Goal: Information Seeking & Learning: Learn about a topic

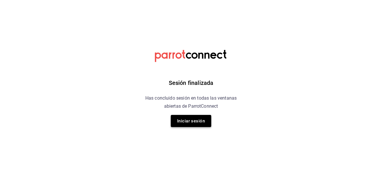
click at [189, 122] on button "Iniciar sesión" at bounding box center [191, 121] width 40 height 12
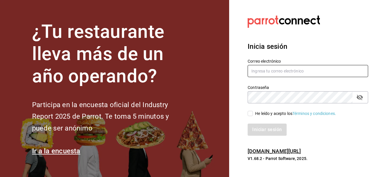
click at [259, 72] on input "text" at bounding box center [308, 71] width 121 height 12
type input "M"
type input "emmanuelfonseca59@gmail.com"
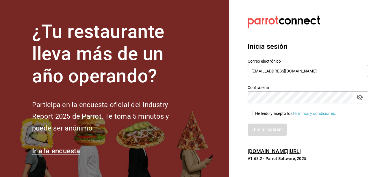
click at [251, 113] on input "He leído y acepto los Términos y condiciones." at bounding box center [250, 113] width 5 height 5
checkbox input "true"
click at [259, 131] on button "Iniciar sesión" at bounding box center [267, 130] width 39 height 12
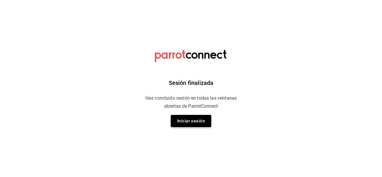
click at [192, 124] on button "Iniciar sesión" at bounding box center [191, 121] width 40 height 12
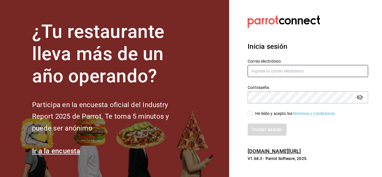
click at [266, 73] on input "text" at bounding box center [308, 71] width 121 height 12
type input "M"
type input "emmanuelfonseca59@gmail.com"
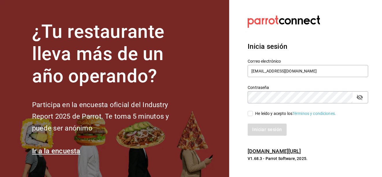
click at [250, 113] on input "He leído y acepto los Términos y condiciones." at bounding box center [250, 113] width 5 height 5
checkbox input "true"
click at [260, 130] on button "Iniciar sesión" at bounding box center [267, 130] width 39 height 12
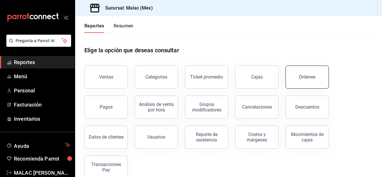
click at [292, 78] on button "Órdenes" at bounding box center [307, 77] width 43 height 23
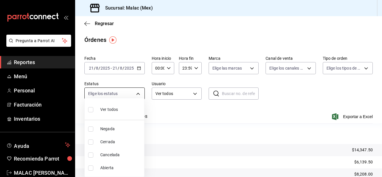
click at [141, 92] on body "Pregunta a Parrot AI Reportes Menú Personal Facturación Inventarios Ayuda Recom…" at bounding box center [191, 88] width 382 height 177
drag, startPoint x: 118, startPoint y: 20, endPoint x: 166, endPoint y: 56, distance: 60.2
click at [166, 56] on div at bounding box center [191, 88] width 382 height 177
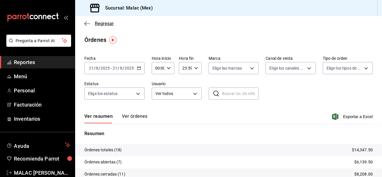
click at [87, 25] on icon "button" at bounding box center [87, 23] width 6 height 5
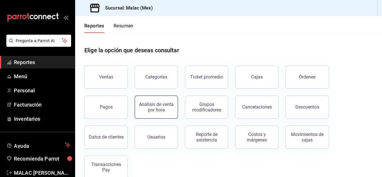
click at [158, 111] on div "Análisis de venta por hora" at bounding box center [157, 107] width 36 height 11
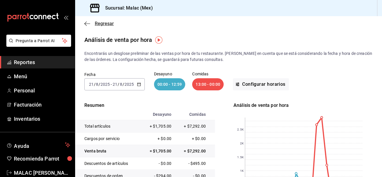
click at [87, 23] on icon "button" at bounding box center [87, 23] width 6 height 0
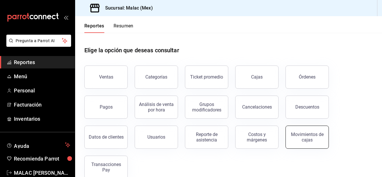
click at [302, 139] on div "Movimientos de cajas" at bounding box center [307, 137] width 36 height 11
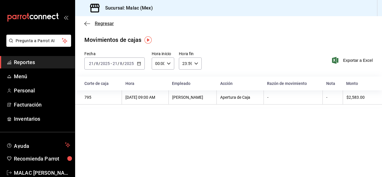
click at [87, 23] on icon "button" at bounding box center [87, 23] width 6 height 5
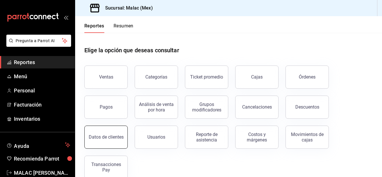
click at [106, 137] on div "Datos de clientes" at bounding box center [106, 136] width 35 height 5
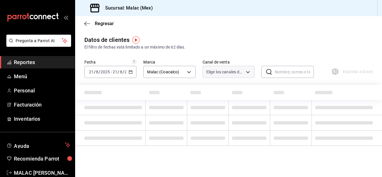
type input "PARROT,DIDI_FOOD,ONLINE"
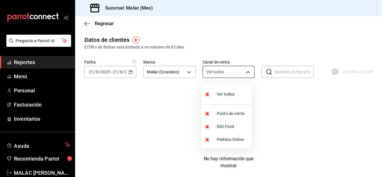
click at [246, 73] on body "Pregunta a Parrot AI Reportes Menú Personal Facturación Inventarios Ayuda Recom…" at bounding box center [191, 88] width 382 height 177
click at [101, 25] on div at bounding box center [191, 88] width 382 height 177
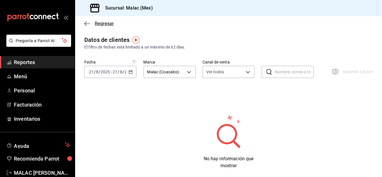
click at [100, 24] on span "Regresar" at bounding box center [104, 23] width 19 height 5
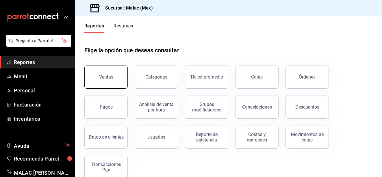
click at [116, 79] on button "Ventas" at bounding box center [105, 77] width 43 height 23
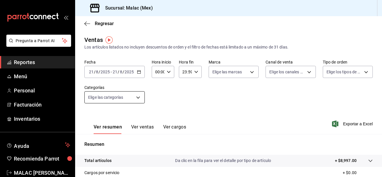
click at [140, 95] on body "Pregunta a Parrot AI Reportes Menú Personal Facturación Inventarios Ayuda Recom…" at bounding box center [191, 88] width 382 height 177
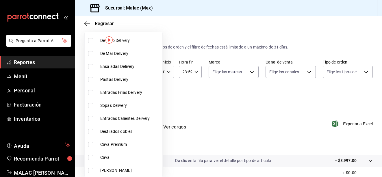
scroll to position [239, 0]
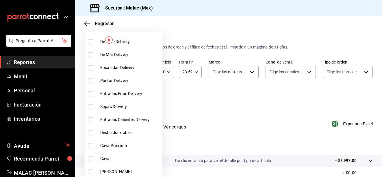
click at [227, 113] on div at bounding box center [191, 88] width 382 height 177
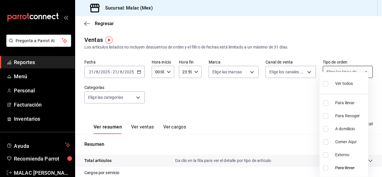
click at [348, 73] on body "Pregunta a Parrot AI Reportes Menú Personal Facturación Inventarios Ayuda Recom…" at bounding box center [191, 88] width 382 height 177
click at [328, 144] on input "checkbox" at bounding box center [325, 142] width 5 height 5
checkbox input "true"
type input "d496e095-35a0-4581-84ff-c4c017e9b7f5"
click at [300, 71] on div at bounding box center [191, 88] width 382 height 177
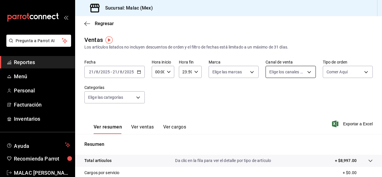
click at [302, 71] on body "Pregunta a Parrot AI Reportes Menú Personal Facturación Inventarios Ayuda Recom…" at bounding box center [191, 88] width 382 height 177
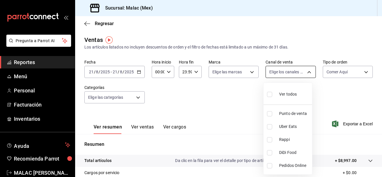
click at [302, 71] on div at bounding box center [191, 88] width 382 height 177
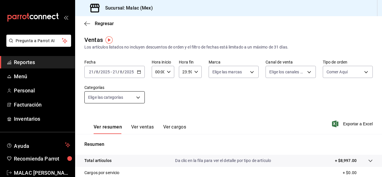
click at [138, 99] on body "Pregunta a Parrot AI Reportes Menú Personal Facturación Inventarios Ayuda Recom…" at bounding box center [191, 88] width 382 height 177
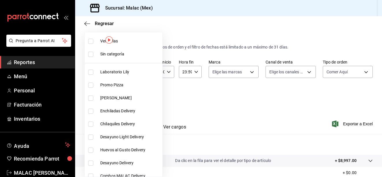
click at [264, 100] on div at bounding box center [191, 88] width 382 height 177
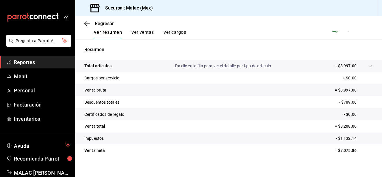
scroll to position [96, 0]
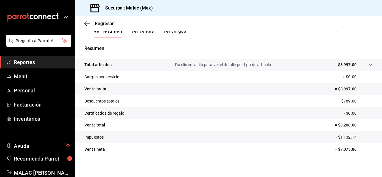
click at [225, 64] on p "Da clic en la fila para ver el detalle por tipo de artículo" at bounding box center [223, 65] width 96 height 6
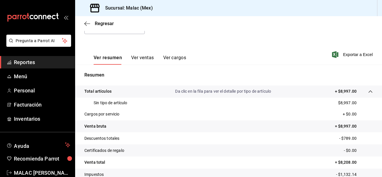
scroll to position [63, 0]
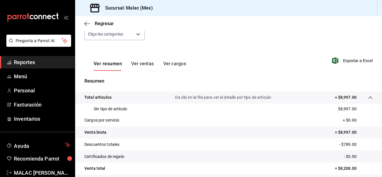
click at [142, 63] on button "Ver ventas" at bounding box center [142, 66] width 23 height 10
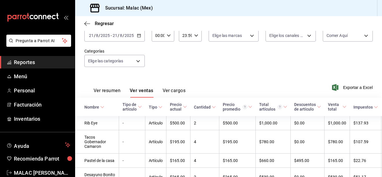
scroll to position [63, 0]
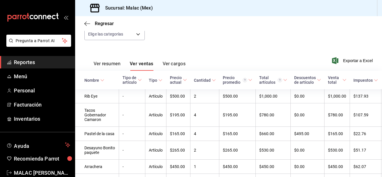
click at [101, 79] on icon at bounding box center [102, 80] width 4 height 4
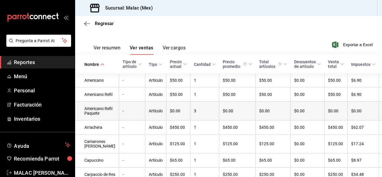
scroll to position [80, 0]
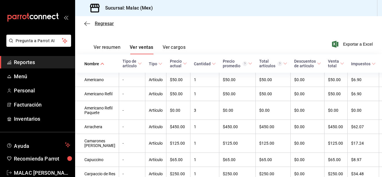
click at [102, 23] on span "Regresar" at bounding box center [104, 23] width 19 height 5
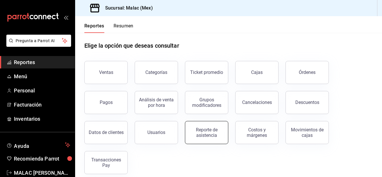
scroll to position [11, 0]
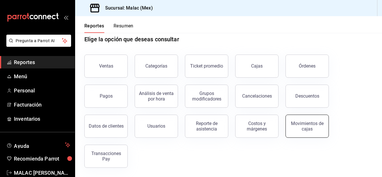
click at [310, 127] on div "Movimientos de cajas" at bounding box center [307, 126] width 36 height 11
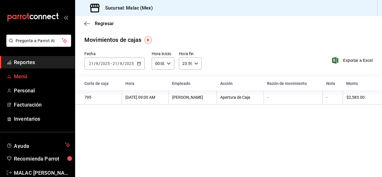
click at [23, 73] on span "Menú" at bounding box center [42, 77] width 56 height 8
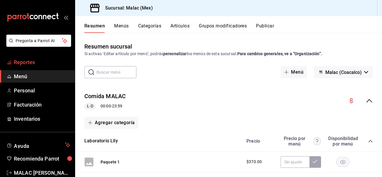
click at [30, 61] on span "Reportes" at bounding box center [42, 62] width 56 height 8
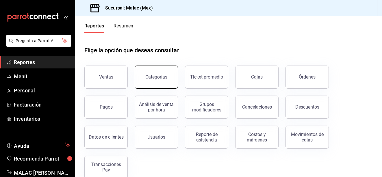
click at [165, 82] on button "Categorías" at bounding box center [156, 77] width 43 height 23
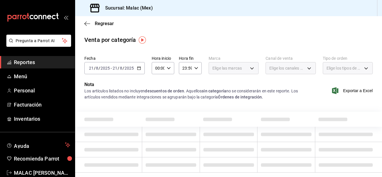
click at [140, 66] on div "2025-08-21 21 / 8 / 2025 - 2025-08-21 21 / 8 / 2025" at bounding box center [114, 68] width 60 height 12
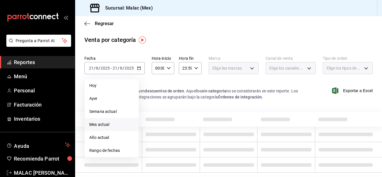
click at [108, 125] on span "Mes actual" at bounding box center [111, 125] width 45 height 6
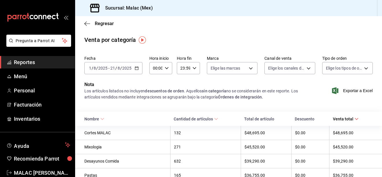
click at [210, 121] on span "Cantidad de artículos" at bounding box center [196, 119] width 45 height 5
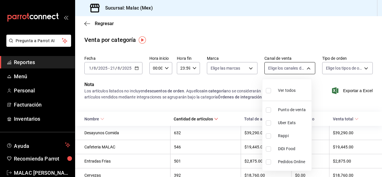
click at [303, 69] on body "Pregunta a Parrot AI Reportes Menú Personal Facturación Inventarios Ayuda Recom…" at bounding box center [191, 88] width 382 height 177
click at [303, 69] on div at bounding box center [191, 88] width 382 height 177
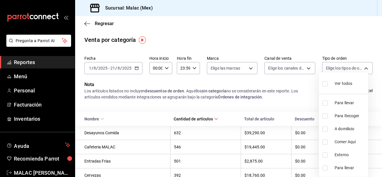
click at [330, 67] on body "Pregunta a Parrot AI Reportes Menú Personal Facturación Inventarios Ayuda Recom…" at bounding box center [191, 88] width 382 height 177
click at [330, 67] on div at bounding box center [191, 88] width 382 height 177
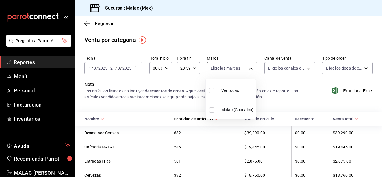
click at [249, 69] on body "Pregunta a Parrot AI Reportes Menú Personal Facturación Inventarios Ayuda Recom…" at bounding box center [191, 88] width 382 height 177
click at [157, 98] on div at bounding box center [191, 88] width 382 height 177
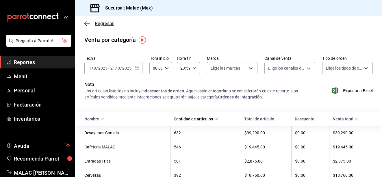
click at [98, 24] on span "Regresar" at bounding box center [104, 23] width 19 height 5
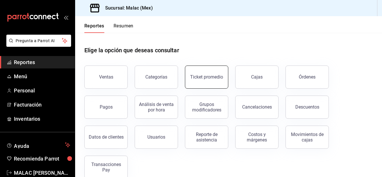
click at [215, 78] on div "Ticket promedio" at bounding box center [206, 76] width 33 height 5
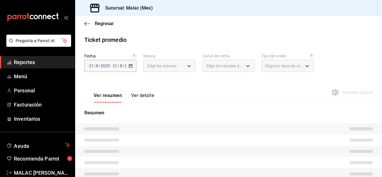
type input "68cda390-11aa-4088-a87d-1ba274343c49"
type input "PARROT,UBER_EATS,RAPPI,DIDI_FOOD,ONLINE"
type input "90efc98b-d9e5-448e-81f3-7626541d1529,30867e2a-9868-4902-b976-2023a7b9ee9f,b7b37…"
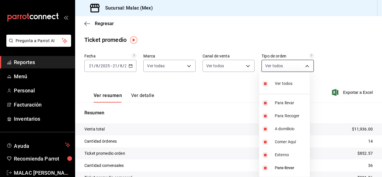
click at [281, 66] on body "Pregunta a Parrot AI Reportes Menú Personal Facturación Inventarios Ayuda Recom…" at bounding box center [191, 88] width 382 height 177
drag, startPoint x: 281, startPoint y: 66, endPoint x: 243, endPoint y: 64, distance: 37.0
click at [243, 64] on div at bounding box center [191, 88] width 382 height 177
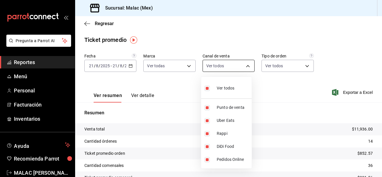
click at [244, 67] on body "Pregunta a Parrot AI Reportes Menú Personal Facturación Inventarios Ayuda Recom…" at bounding box center [191, 88] width 382 height 177
click at [188, 66] on div at bounding box center [191, 88] width 382 height 177
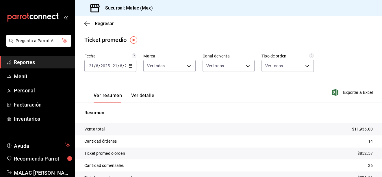
click at [188, 66] on body "Pregunta a Parrot AI Reportes Menú Personal Facturación Inventarios Ayuda Recom…" at bounding box center [191, 88] width 382 height 177
click at [188, 66] on div at bounding box center [191, 88] width 382 height 177
click at [145, 98] on button "Ver detalle" at bounding box center [142, 98] width 23 height 10
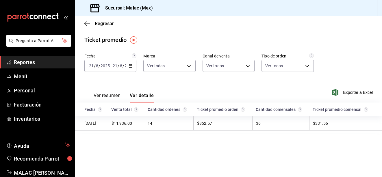
click at [110, 95] on button "Ver resumen" at bounding box center [107, 98] width 27 height 10
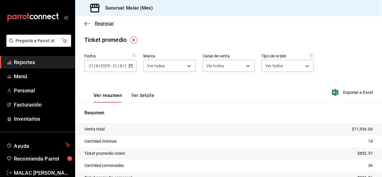
click at [104, 25] on span "Regresar" at bounding box center [104, 23] width 19 height 5
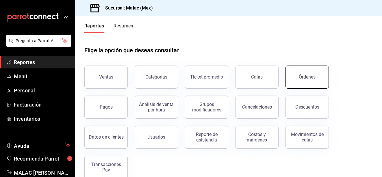
click at [297, 79] on button "Órdenes" at bounding box center [307, 77] width 43 height 23
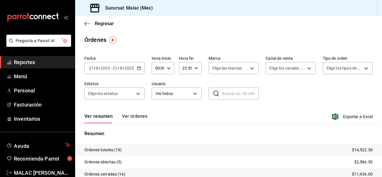
click at [140, 67] on icon "button" at bounding box center [139, 68] width 4 height 4
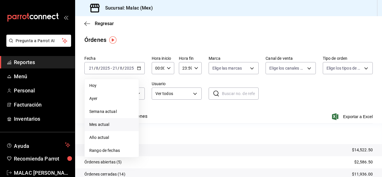
click at [110, 122] on span "Mes actual" at bounding box center [111, 125] width 45 height 6
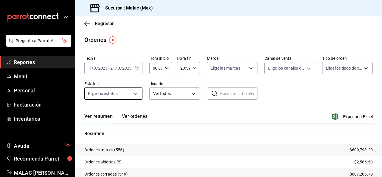
click at [132, 97] on body "Pregunta a Parrot AI Reportes Menú Personal Facturación Inventarios Ayuda Recom…" at bounding box center [191, 88] width 382 height 177
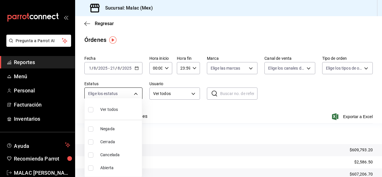
click at [132, 97] on div at bounding box center [191, 88] width 382 height 177
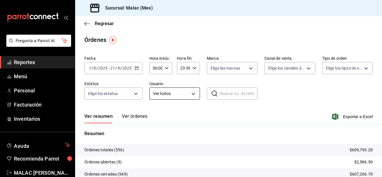
click at [177, 91] on body "Pregunta a Parrot AI Reportes Menú Personal Facturación Inventarios Ayuda Recom…" at bounding box center [191, 88] width 382 height 177
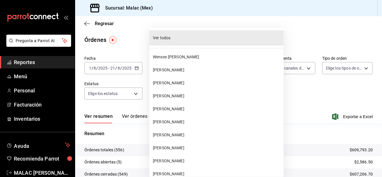
click at [197, 38] on span "Ver todos" at bounding box center [217, 38] width 128 height 6
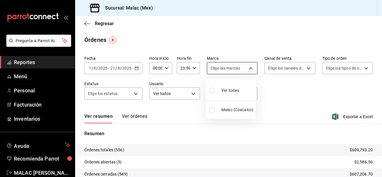
click at [241, 66] on body "Pregunta a Parrot AI Reportes Menú Personal Facturación Inventarios Ayuda Recom…" at bounding box center [191, 88] width 382 height 177
click at [241, 66] on div at bounding box center [191, 88] width 382 height 177
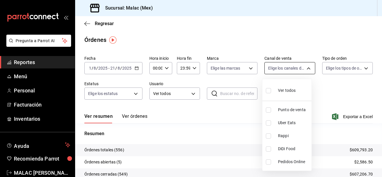
click at [276, 71] on body "Pregunta a Parrot AI Reportes Menú Personal Facturación Inventarios Ayuda Recom…" at bounding box center [191, 88] width 382 height 177
click at [276, 71] on div at bounding box center [191, 88] width 382 height 177
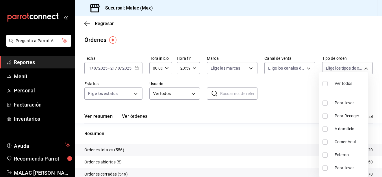
click at [325, 73] on body "Pregunta a Parrot AI Reportes Menú Personal Facturación Inventarios Ayuda Recom…" at bounding box center [191, 88] width 382 height 177
click at [330, 142] on label at bounding box center [327, 142] width 8 height 5
click at [328, 142] on input "checkbox" at bounding box center [325, 142] width 5 height 5
checkbox input "false"
click at [134, 118] on div at bounding box center [191, 88] width 382 height 177
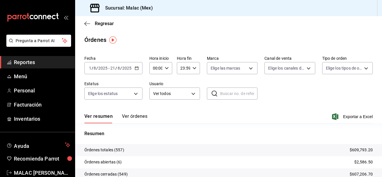
click at [137, 118] on button "Ver órdenes" at bounding box center [134, 119] width 25 height 10
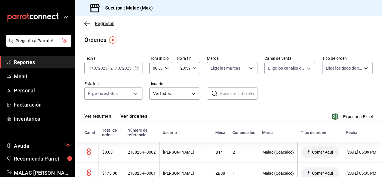
click at [104, 25] on span "Regresar" at bounding box center [104, 23] width 19 height 5
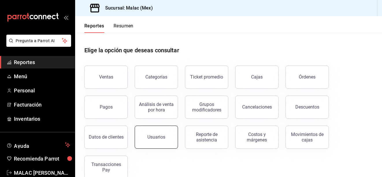
click at [158, 136] on div "Usuarios" at bounding box center [156, 136] width 18 height 5
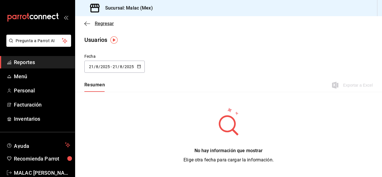
click at [99, 25] on span "Regresar" at bounding box center [104, 23] width 19 height 5
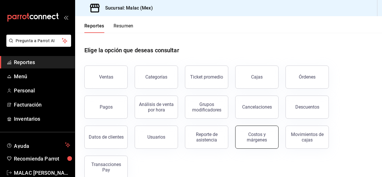
click at [256, 138] on div "Costos y márgenes" at bounding box center [257, 137] width 36 height 11
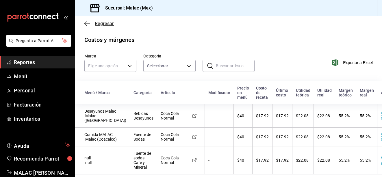
click at [101, 25] on span "Regresar" at bounding box center [104, 23] width 19 height 5
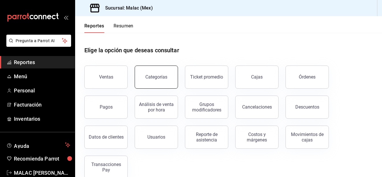
click at [166, 74] on button "Categorías" at bounding box center [156, 77] width 43 height 23
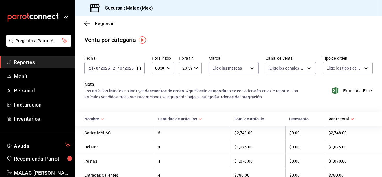
click at [139, 67] on icon "button" at bounding box center [139, 68] width 4 height 4
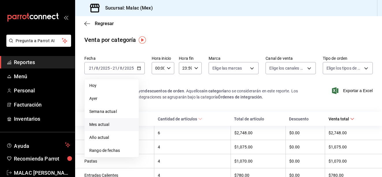
click at [128, 124] on span "Mes actual" at bounding box center [111, 125] width 45 height 6
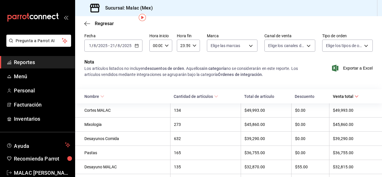
scroll to position [23, 0]
click at [207, 97] on span "Cantidad de artículos" at bounding box center [196, 96] width 45 height 5
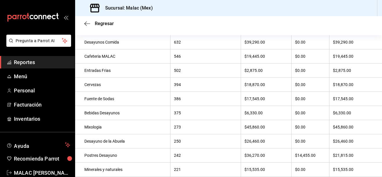
scroll to position [94, 0]
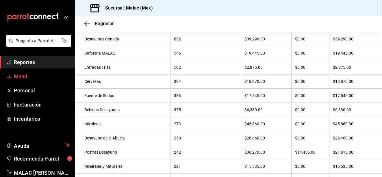
click at [34, 78] on span "Menú" at bounding box center [42, 77] width 56 height 8
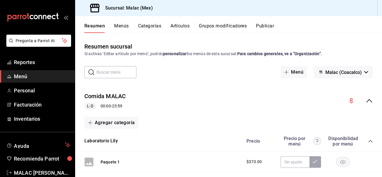
click at [182, 26] on button "Artículos" at bounding box center [180, 28] width 19 height 10
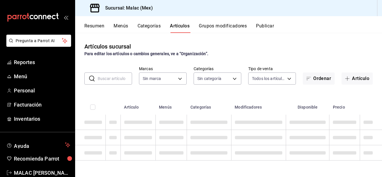
type input "68cda390-11aa-4088-a87d-1ba274343c49"
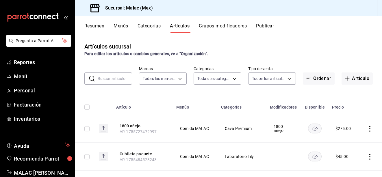
type input "62acb94c-48cc-4ea2-94c5-7a3034cc0356,8a2221b7-f6f0-4abf-9149-9c85b93286dd,c6b4b…"
click at [35, 59] on span "Reportes" at bounding box center [42, 62] width 56 height 8
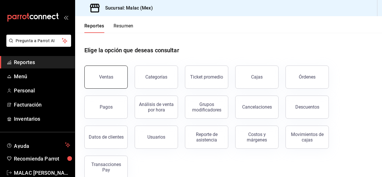
click at [107, 74] on button "Ventas" at bounding box center [105, 77] width 43 height 23
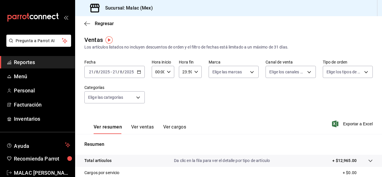
click at [140, 72] on \(Stroke\) "button" at bounding box center [138, 71] width 3 height 0
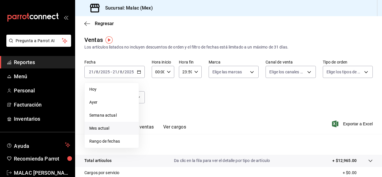
click at [117, 125] on li "Mes actual" at bounding box center [112, 128] width 54 height 13
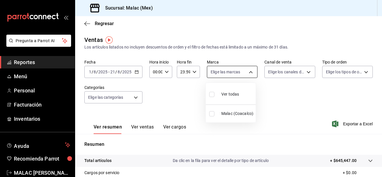
click at [251, 71] on body "Pregunta a Parrot AI Reportes Menú Personal Facturación Inventarios Ayuda Recom…" at bounding box center [191, 88] width 382 height 177
click at [209, 115] on input "checkbox" at bounding box center [211, 113] width 5 height 5
checkbox input "true"
type input "68cda390-11aa-4088-a87d-1ba274343c49"
checkbox input "true"
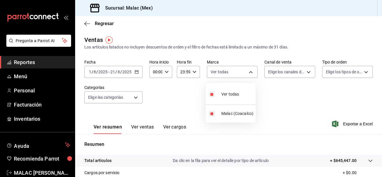
click at [307, 72] on div at bounding box center [191, 88] width 382 height 177
click at [307, 72] on body "Pregunta a Parrot AI Reportes Menú Personal Facturación Inventarios Ayuda Recom…" at bounding box center [191, 88] width 382 height 177
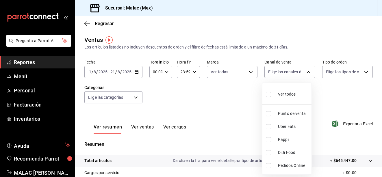
click at [270, 115] on input "checkbox" at bounding box center [268, 113] width 5 height 5
checkbox input "true"
type input "PARROT"
click at [363, 72] on div at bounding box center [191, 88] width 382 height 177
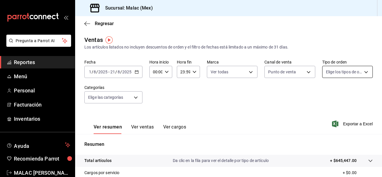
click at [363, 72] on body "Pregunta a Parrot AI Reportes Menú Personal Facturación Inventarios Ayuda Recom…" at bounding box center [191, 88] width 382 height 177
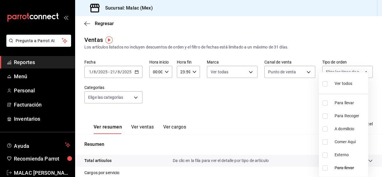
click at [358, 41] on div at bounding box center [191, 88] width 382 height 177
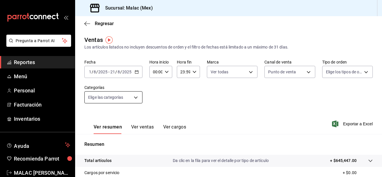
click at [135, 96] on body "Pregunta a Parrot AI Reportes Menú Personal Facturación Inventarios Ayuda Recom…" at bounding box center [191, 88] width 382 height 177
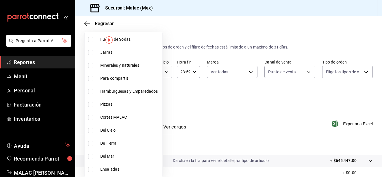
scroll to position [532, 0]
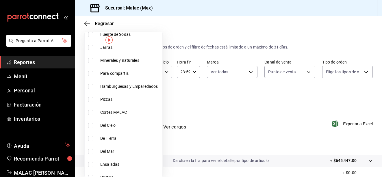
click at [92, 113] on input "checkbox" at bounding box center [90, 112] width 5 height 5
checkbox input "true"
type input "f7955757-30dd-4f07-b95a-e23fe085b438"
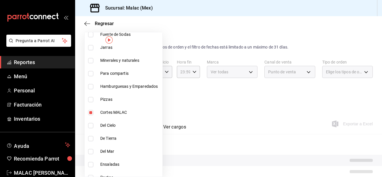
click at [92, 113] on input "checkbox" at bounding box center [90, 112] width 5 height 5
checkbox input "false"
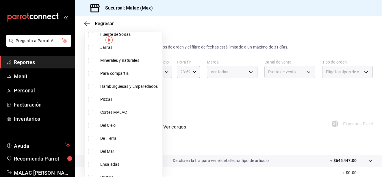
click at [222, 106] on div at bounding box center [191, 88] width 382 height 177
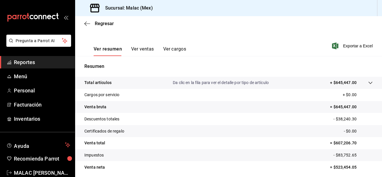
scroll to position [74, 0]
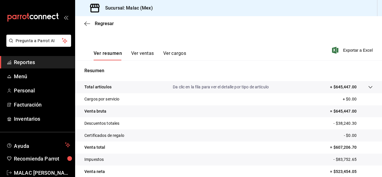
click at [178, 85] on p "Da clic en la fila para ver el detalle por tipo de artículo" at bounding box center [221, 87] width 96 height 6
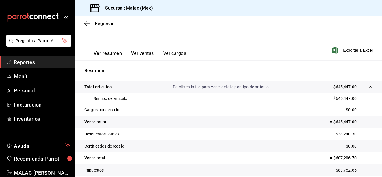
click at [178, 85] on p "Da clic en la fila para ver el detalle por tipo de artículo" at bounding box center [221, 87] width 96 height 6
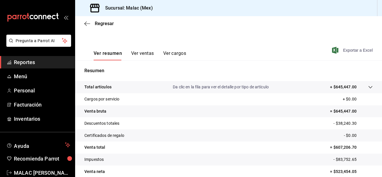
click at [352, 47] on span "Exportar a Excel" at bounding box center [353, 50] width 40 height 7
click at [144, 53] on button "Ver ventas" at bounding box center [142, 56] width 23 height 10
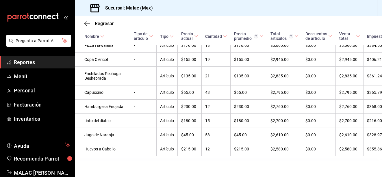
scroll to position [1092, 0]
drag, startPoint x: 380, startPoint y: 170, endPoint x: 274, endPoint y: 149, distance: 107.9
click at [274, 142] on td "$2,610.00" at bounding box center [284, 135] width 35 height 14
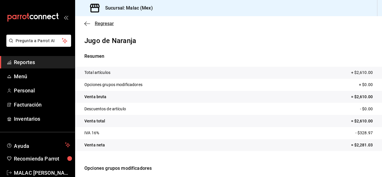
click at [87, 22] on icon "button" at bounding box center [87, 23] width 6 height 5
click at [86, 23] on icon "button" at bounding box center [87, 23] width 6 height 5
click at [105, 73] on p "Total artículos" at bounding box center [97, 73] width 26 height 6
click at [99, 23] on span "Regresar" at bounding box center [104, 23] width 19 height 5
click at [103, 21] on span "Regresar" at bounding box center [104, 23] width 19 height 5
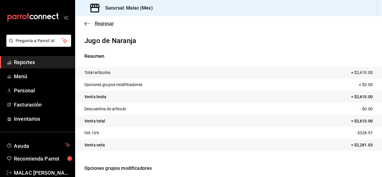
click at [107, 23] on span "Regresar" at bounding box center [104, 23] width 19 height 5
click at [86, 23] on icon "button" at bounding box center [87, 23] width 6 height 5
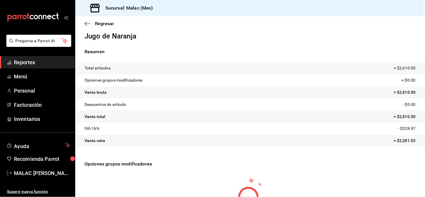
scroll to position [4, 0]
click at [99, 23] on span "Regresar" at bounding box center [104, 23] width 19 height 5
click at [106, 24] on span "Regresar" at bounding box center [104, 23] width 19 height 5
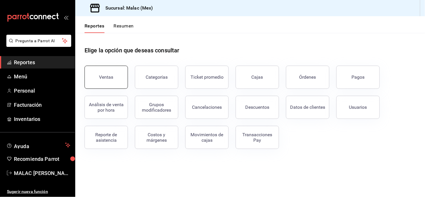
click at [111, 75] on div "Ventas" at bounding box center [106, 76] width 14 height 5
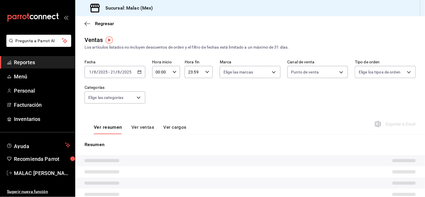
type input "PARROT"
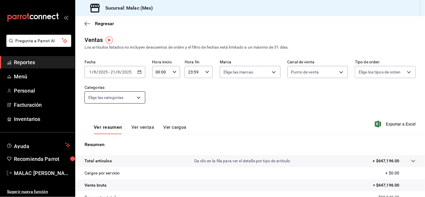
click at [139, 95] on body "Pregunta a Parrot AI Reportes Menú Personal Facturación Inventarios Ayuda Recom…" at bounding box center [212, 98] width 425 height 197
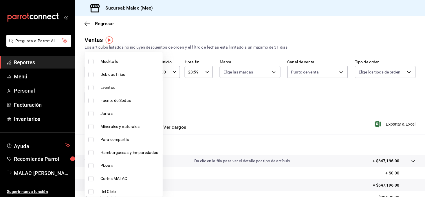
scroll to position [495, 0]
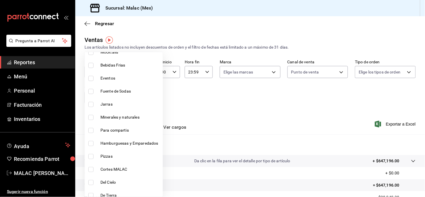
click at [91, 168] on input "checkbox" at bounding box center [90, 169] width 5 height 5
checkbox input "true"
type input "f7955757-30dd-4f07-b95a-e23fe085b438"
click at [270, 96] on div at bounding box center [212, 98] width 425 height 197
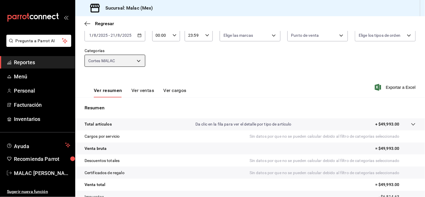
scroll to position [39, 0]
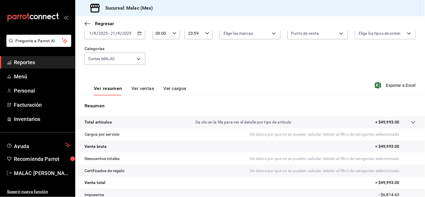
click at [195, 123] on p "Da clic en la fila para ver el detalle por tipo de artículo" at bounding box center [243, 122] width 96 height 6
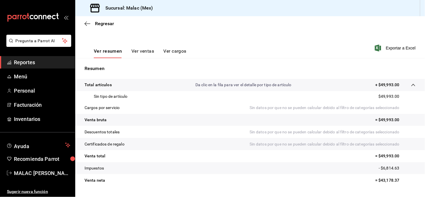
scroll to position [77, 0]
click at [106, 85] on p "Total artículos" at bounding box center [97, 84] width 27 height 6
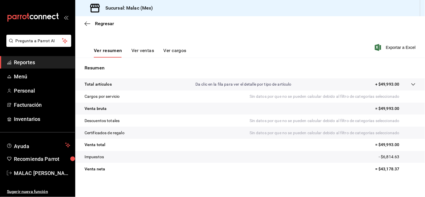
click at [250, 85] on p "Da clic en la fila para ver el detalle por tipo de artículo" at bounding box center [243, 84] width 96 height 6
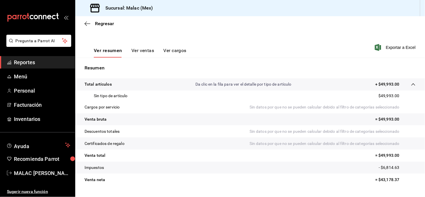
click at [145, 49] on button "Ver ventas" at bounding box center [142, 53] width 23 height 10
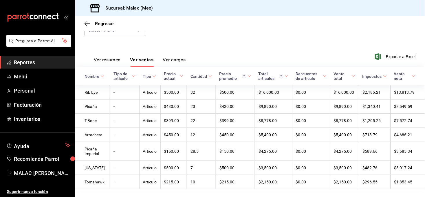
scroll to position [69, 0]
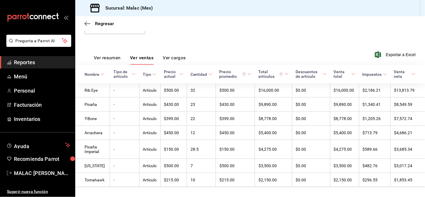
click at [99, 59] on button "Ver resumen" at bounding box center [107, 60] width 27 height 10
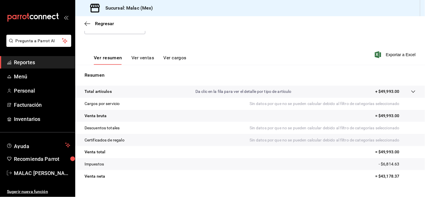
drag, startPoint x: 423, startPoint y: 99, endPoint x: 265, endPoint y: 44, distance: 167.7
click at [265, 44] on div "Ver resumen Ver ventas Ver cargos Exportar a Excel" at bounding box center [249, 53] width 349 height 24
click at [85, 23] on icon "button" at bounding box center [85, 23] width 2 height 4
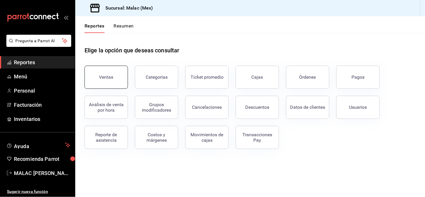
click at [115, 80] on button "Ventas" at bounding box center [105, 77] width 43 height 23
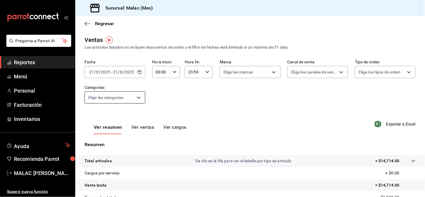
click at [109, 102] on body "Pregunta a Parrot AI Reportes Menú Personal Facturación Inventarios Ayuda Recom…" at bounding box center [212, 98] width 425 height 197
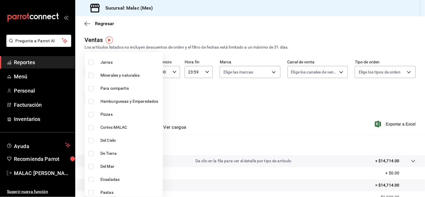
scroll to position [540, 0]
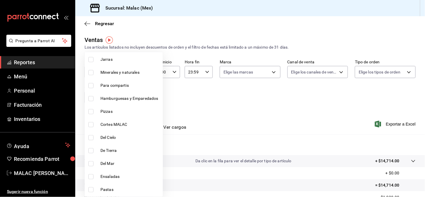
drag, startPoint x: 165, startPoint y: 138, endPoint x: 92, endPoint y: 149, distance: 73.9
click at [92, 149] on input "checkbox" at bounding box center [90, 150] width 5 height 5
checkbox input "true"
type input "7cc7624c-3ec3-461c-85ea-33bd3c90174d"
click at [91, 149] on input "checkbox" at bounding box center [90, 150] width 5 height 5
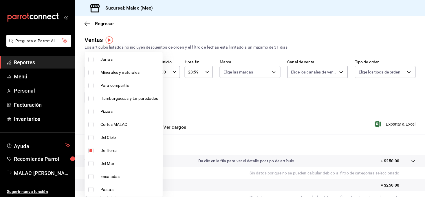
checkbox input "false"
click at [89, 149] on input "checkbox" at bounding box center [90, 150] width 5 height 5
checkbox input "true"
click at [241, 103] on div at bounding box center [212, 98] width 425 height 197
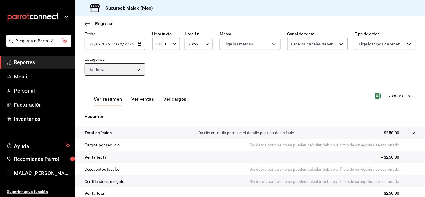
scroll to position [28, 0]
click at [141, 99] on button "Ver ventas" at bounding box center [142, 101] width 23 height 10
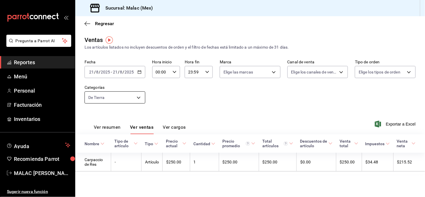
click at [139, 96] on body "Pregunta a Parrot AI Reportes Menú Personal Facturación Inventarios Ayuda Recom…" at bounding box center [212, 98] width 425 height 197
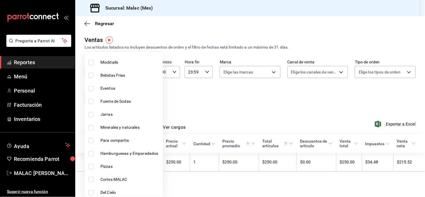
scroll to position [488, 0]
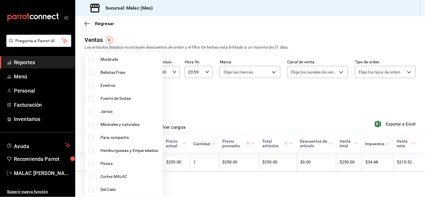
drag, startPoint x: 153, startPoint y: 145, endPoint x: 111, endPoint y: 148, distance: 41.7
click at [141, 148] on span "Hamburguesas y Emparedados" at bounding box center [130, 150] width 60 height 6
type input "7cc7624c-3ec3-461c-85ea-33bd3c90174d,da07a99d-b00a-46cb-ba92-694beb2df287"
checkbox input "true"
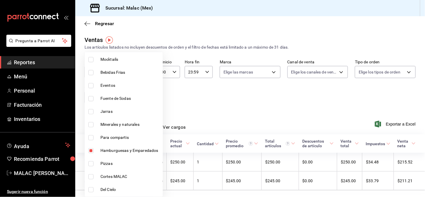
drag, startPoint x: 296, startPoint y: 93, endPoint x: 225, endPoint y: 102, distance: 71.7
click at [225, 102] on div at bounding box center [212, 98] width 425 height 197
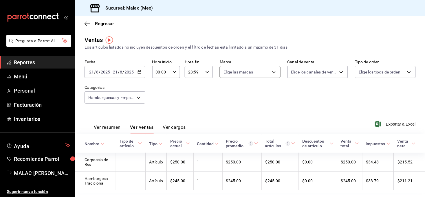
click at [271, 73] on body "Pregunta a Parrot AI Reportes Menú Personal Facturación Inventarios Ayuda Recom…" at bounding box center [212, 98] width 425 height 197
click at [271, 73] on div at bounding box center [212, 98] width 425 height 197
click at [136, 97] on body "Pregunta a Parrot AI Reportes Menú Personal Facturación Inventarios Ayuda Recom…" at bounding box center [212, 98] width 425 height 197
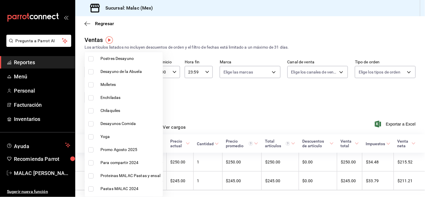
scroll to position [828, 0]
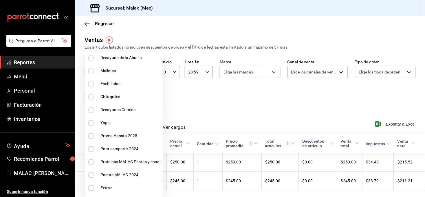
drag, startPoint x: 163, startPoint y: 158, endPoint x: 163, endPoint y: 166, distance: 7.9
click at [163, 166] on div "Ver todas Sin categoría Laboratorio Lily Promo Pizza Promo Desayunos Enchiladas…" at bounding box center [123, 124] width 78 height 145
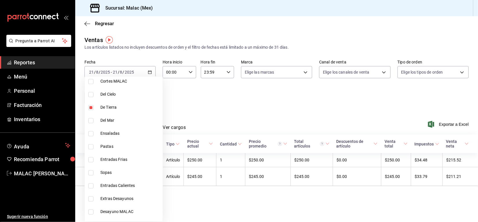
scroll to position [602, 0]
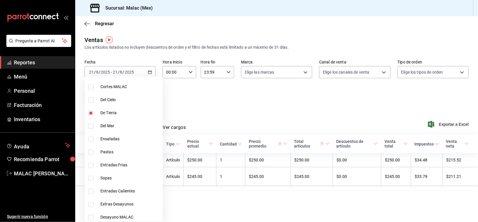
click at [150, 73] on div at bounding box center [239, 111] width 478 height 222
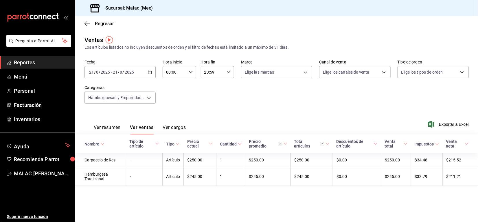
drag, startPoint x: 150, startPoint y: 73, endPoint x: 141, endPoint y: 74, distance: 9.6
drag, startPoint x: 141, startPoint y: 74, endPoint x: 132, endPoint y: 70, distance: 10.0
click at [132, 70] on input "2025" at bounding box center [129, 72] width 10 height 5
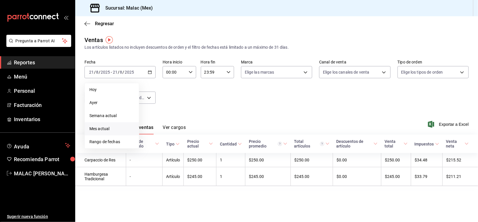
drag, startPoint x: 106, startPoint y: 125, endPoint x: 93, endPoint y: 126, distance: 12.5
drag, startPoint x: 91, startPoint y: 126, endPoint x: 85, endPoint y: 128, distance: 6.8
drag, startPoint x: 85, startPoint y: 128, endPoint x: 77, endPoint y: 128, distance: 7.8
click at [77, 128] on div "Ver resumen Ver ventas Ver cargos Exportar a Excel" at bounding box center [276, 122] width 403 height 24
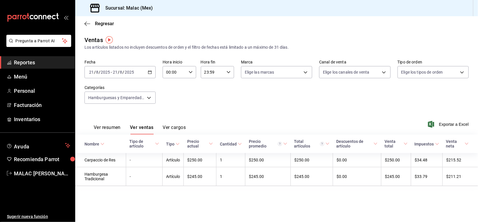
click at [150, 72] on icon "button" at bounding box center [150, 72] width 4 height 4
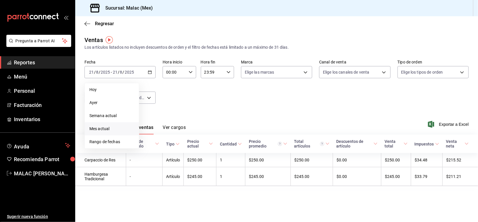
click at [105, 127] on span "Mes actual" at bounding box center [111, 129] width 45 height 6
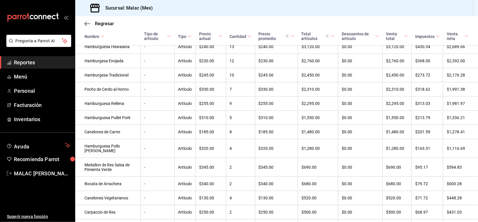
scroll to position [176, 0]
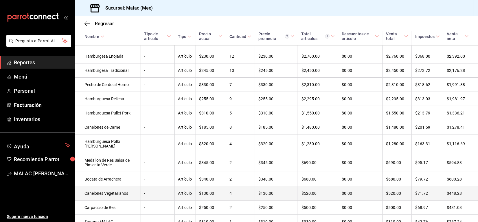
drag, startPoint x: 475, startPoint y: 218, endPoint x: 308, endPoint y: 197, distance: 167.9
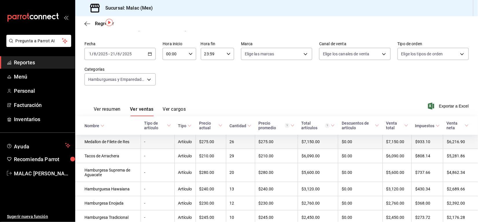
scroll to position [17, 0]
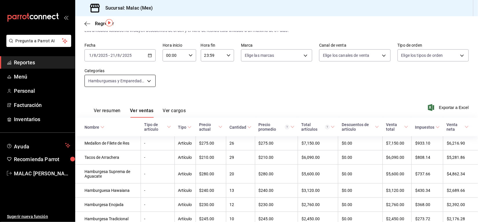
click at [148, 83] on body "Pregunta a Parrot AI Reportes Menú Personal Facturación Inventarios Ayuda Recom…" at bounding box center [239, 111] width 478 height 222
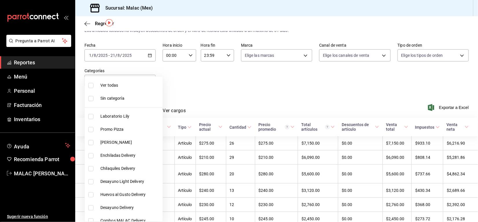
click at [128, 86] on span "Ver todas" at bounding box center [130, 85] width 60 height 6
type input "62acb94c-48cc-4ea2-94c5-7a3034cc0356,8a2221b7-f6f0-4abf-9149-9c85b93286dd,c6b4b…"
checkbox input "true"
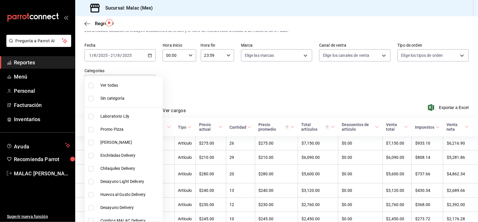
checkbox input "true"
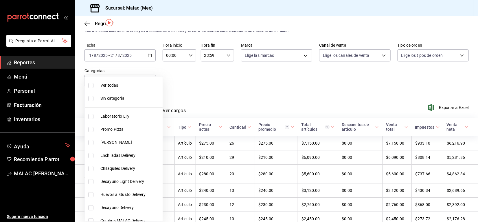
checkbox input "true"
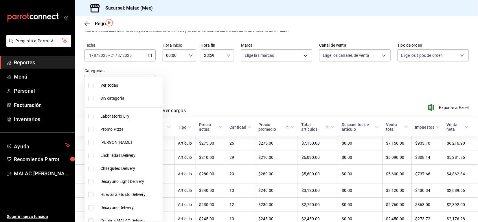
checkbox input "true"
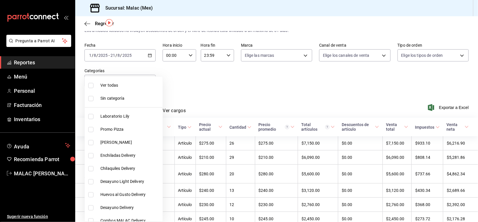
checkbox input "true"
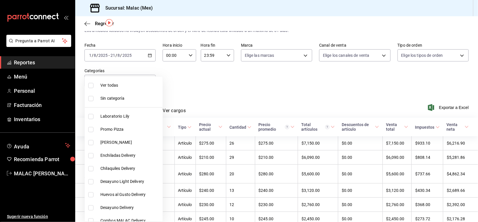
checkbox input "true"
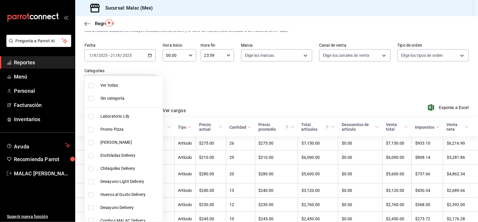
checkbox input "true"
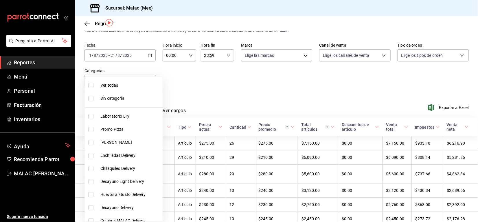
checkbox input "true"
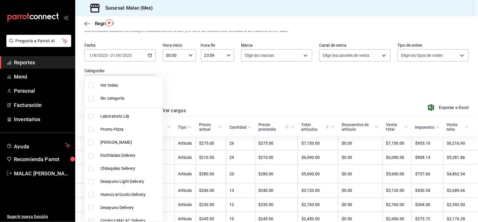
checkbox input "true"
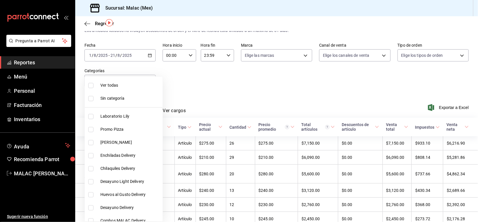
checkbox input "true"
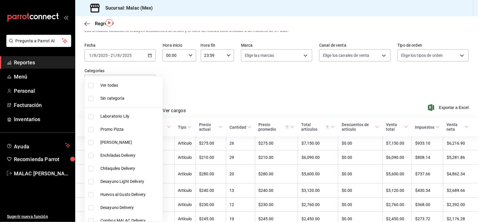
checkbox input "true"
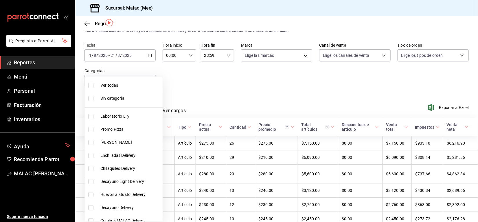
checkbox input "true"
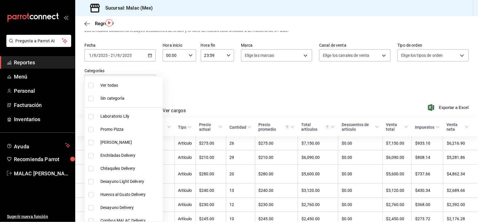
checkbox input "true"
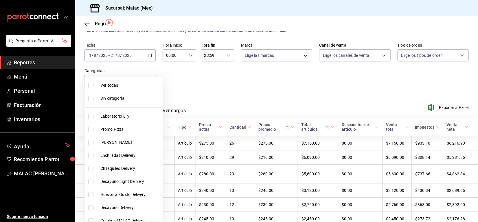
checkbox input "true"
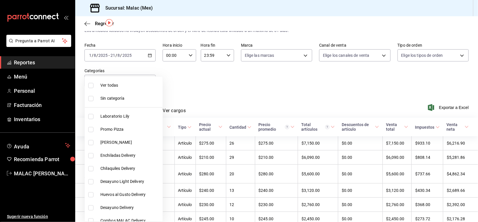
checkbox input "true"
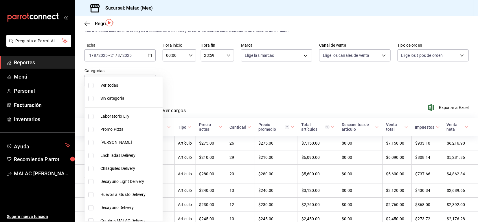
checkbox input "true"
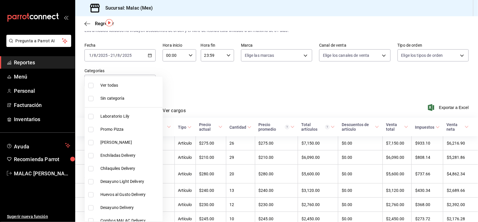
checkbox input "true"
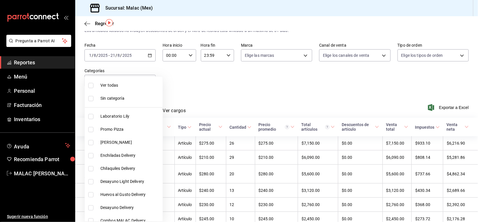
checkbox input "true"
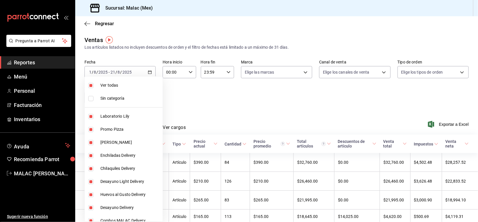
click at [185, 104] on div at bounding box center [239, 111] width 478 height 222
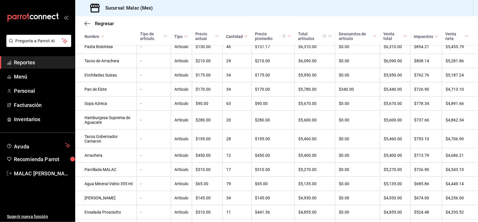
scroll to position [333, 0]
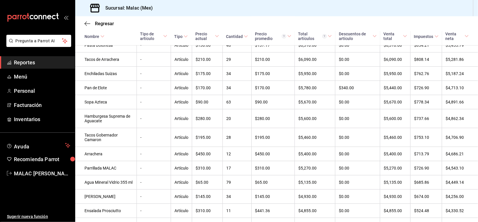
click at [101, 34] on span "Nombre" at bounding box center [94, 36] width 20 height 5
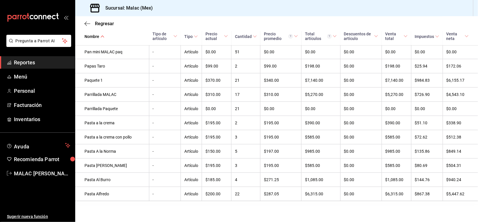
scroll to position [4284, 0]
